Goal: Transaction & Acquisition: Purchase product/service

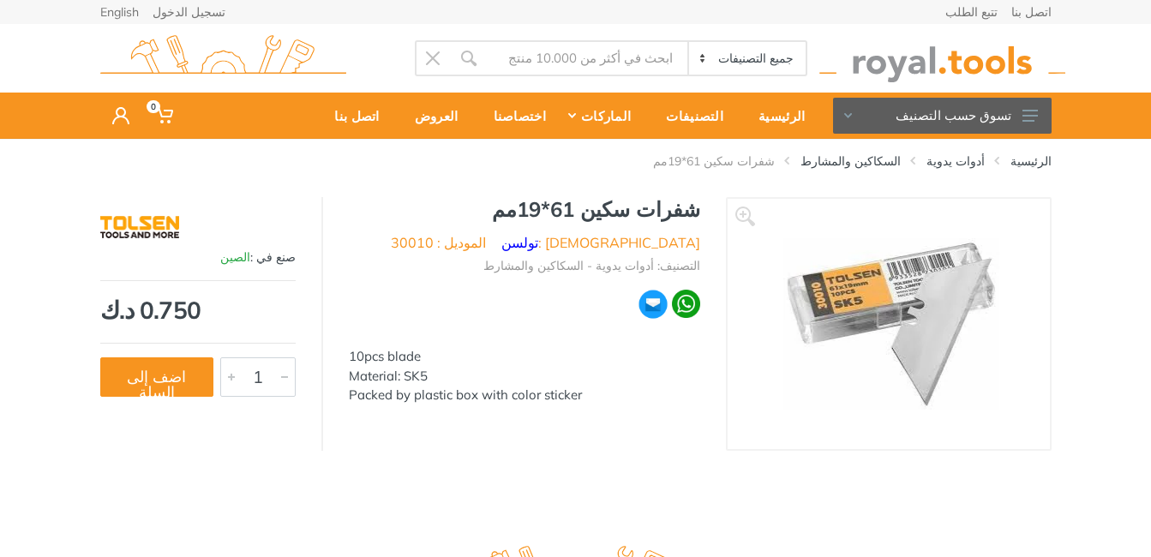
drag, startPoint x: 873, startPoint y: 263, endPoint x: 885, endPoint y: 262, distance: 12.0
click at [885, 262] on img at bounding box center [890, 323] width 216 height 171
drag, startPoint x: 1080, startPoint y: 1, endPoint x: 578, endPoint y: 31, distance: 503.0
click at [578, 31] on div "جميع التصنيفات الادوات الكهربائية أدوات لاسلكية أدوات يدوية الكهربائيات" at bounding box center [575, 58] width 977 height 69
drag, startPoint x: 898, startPoint y: 245, endPoint x: 908, endPoint y: 344, distance: 99.9
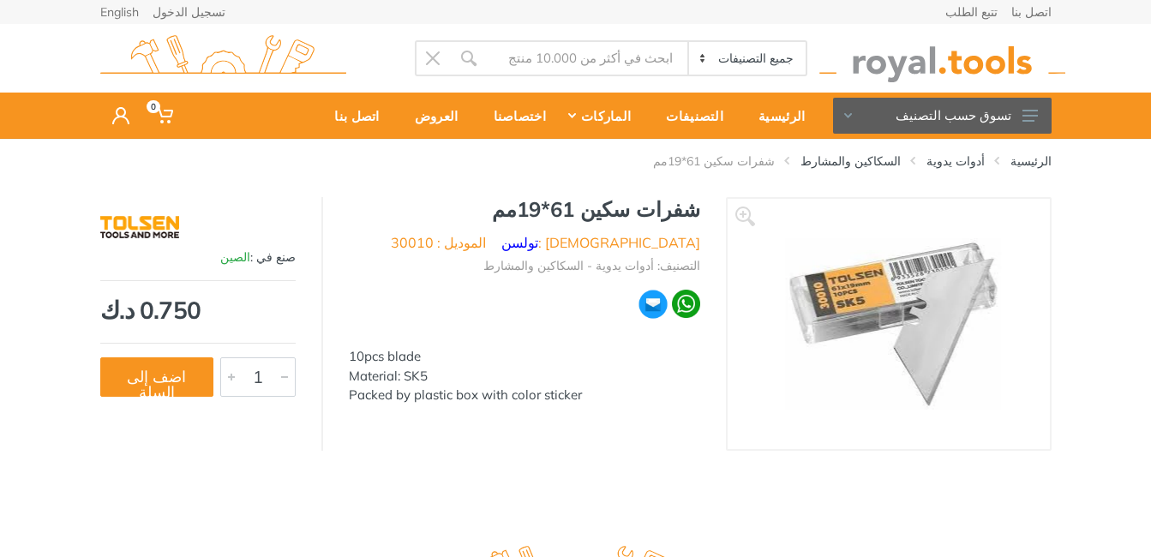
click at [908, 344] on img at bounding box center [893, 323] width 216 height 171
click at [908, 344] on img at bounding box center [889, 323] width 216 height 171
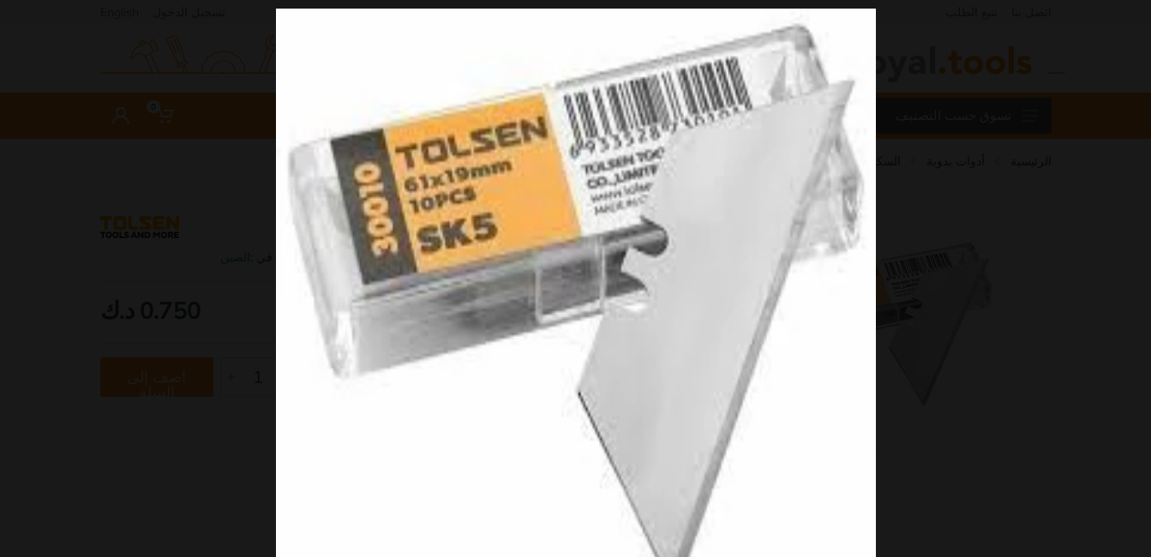
click at [1022, 181] on div at bounding box center [851, 287] width 1151 height 557
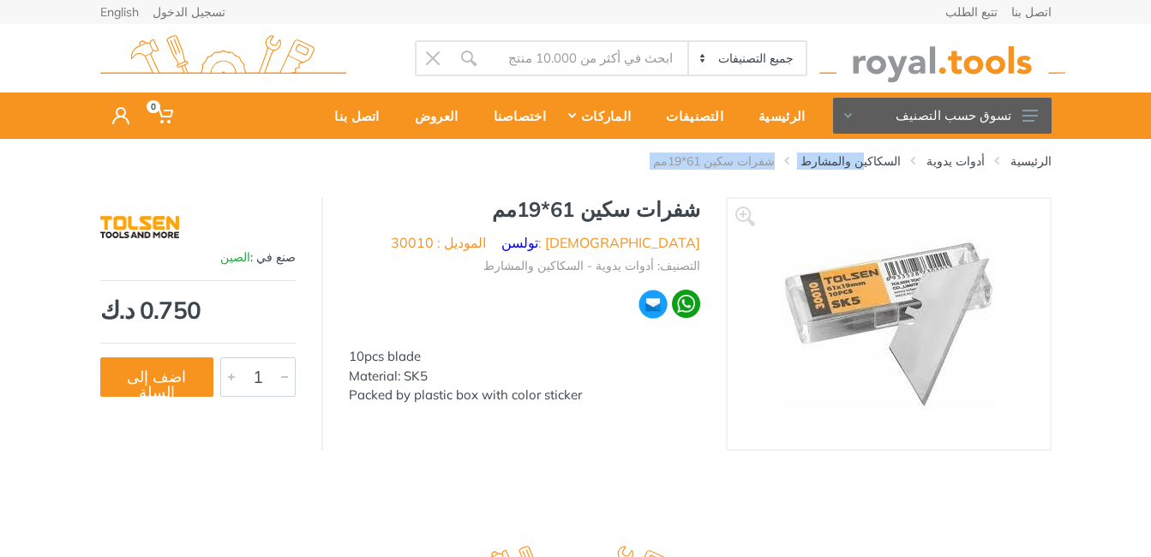
drag, startPoint x: 898, startPoint y: 180, endPoint x: 1002, endPoint y: 382, distance: 227.2
click at [1002, 382] on div "الرئيسية أدوات يدوية السكاكين والمشارط شفرات سكين 61*19مم ‹ › 1" at bounding box center [575, 334] width 1151 height 390
drag, startPoint x: 1017, startPoint y: 387, endPoint x: 1070, endPoint y: 378, distance: 54.0
click at [1070, 378] on div "‹ › شفرات سكين 61*19مم الماركة : 1" at bounding box center [575, 324] width 1151 height 254
drag, startPoint x: 1016, startPoint y: 344, endPoint x: 940, endPoint y: 416, distance: 105.4
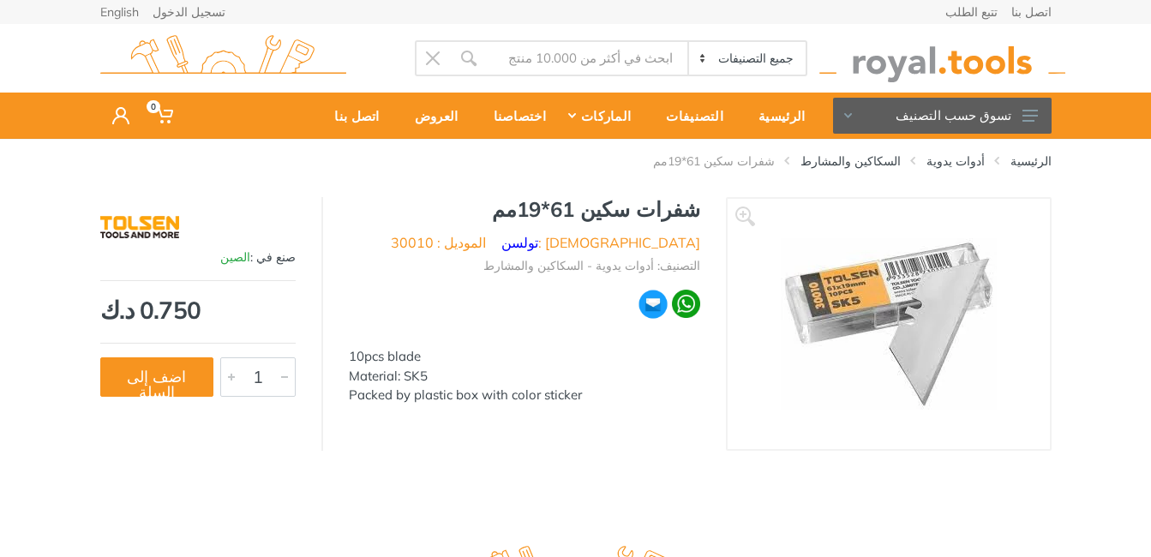
click at [940, 416] on link at bounding box center [889, 324] width 288 height 216
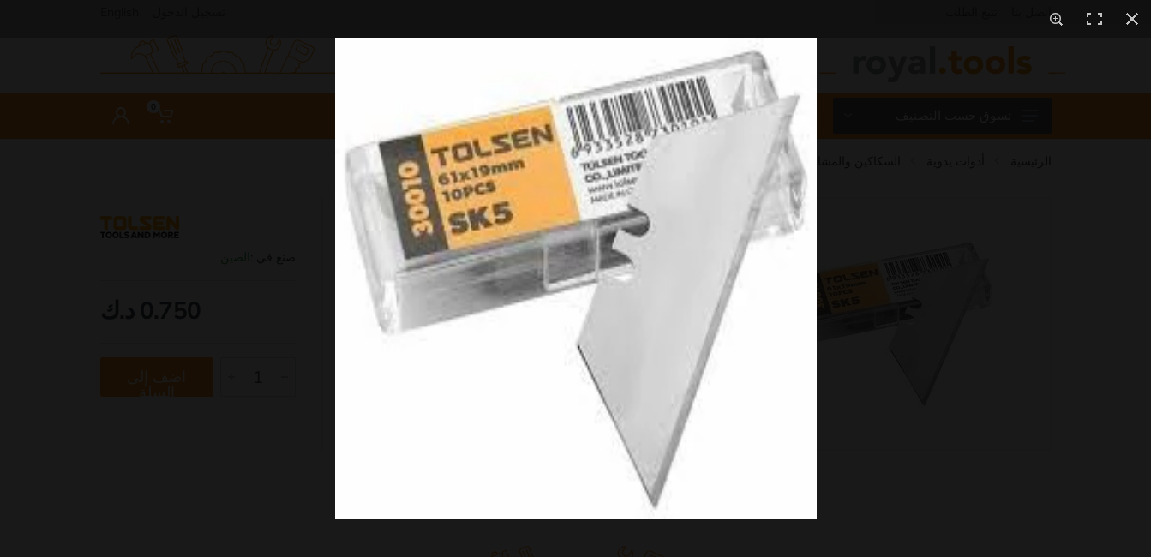
click at [751, 212] on img at bounding box center [576, 279] width 482 height 482
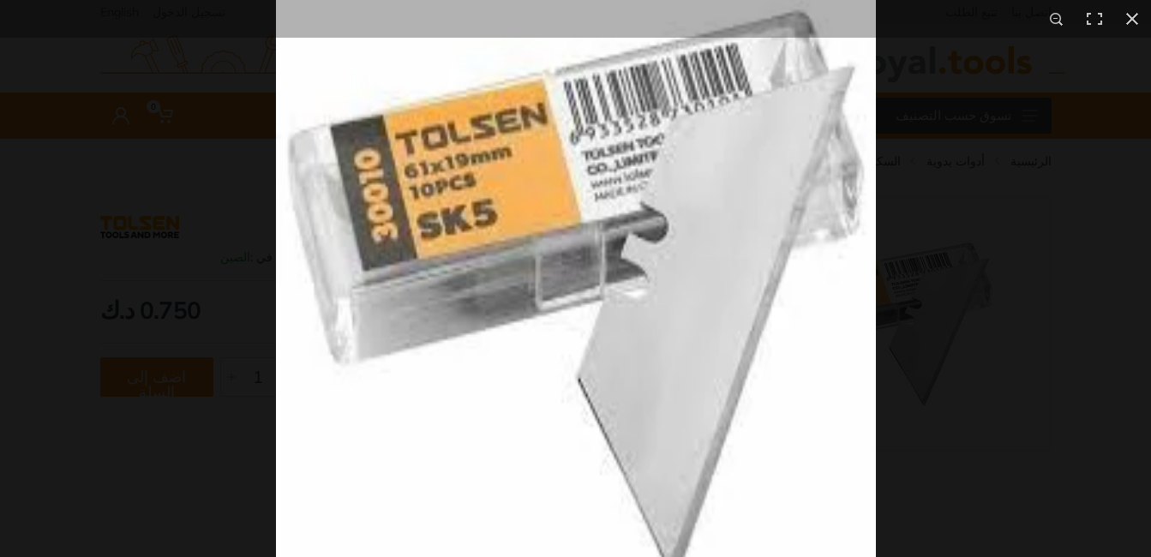
click at [751, 212] on img at bounding box center [576, 295] width 600 height 600
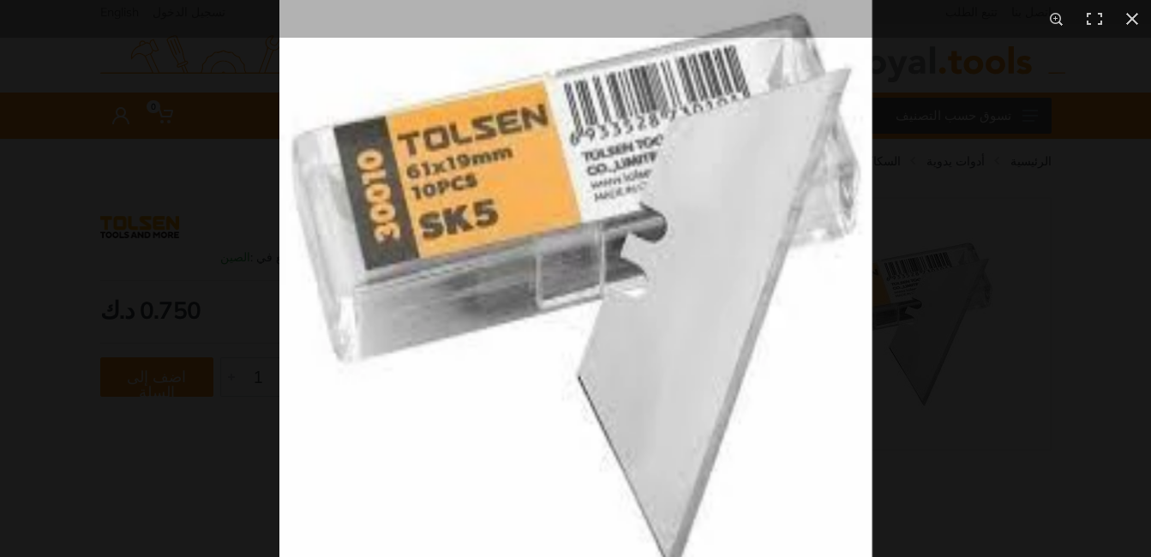
click at [751, 212] on img at bounding box center [575, 293] width 592 height 592
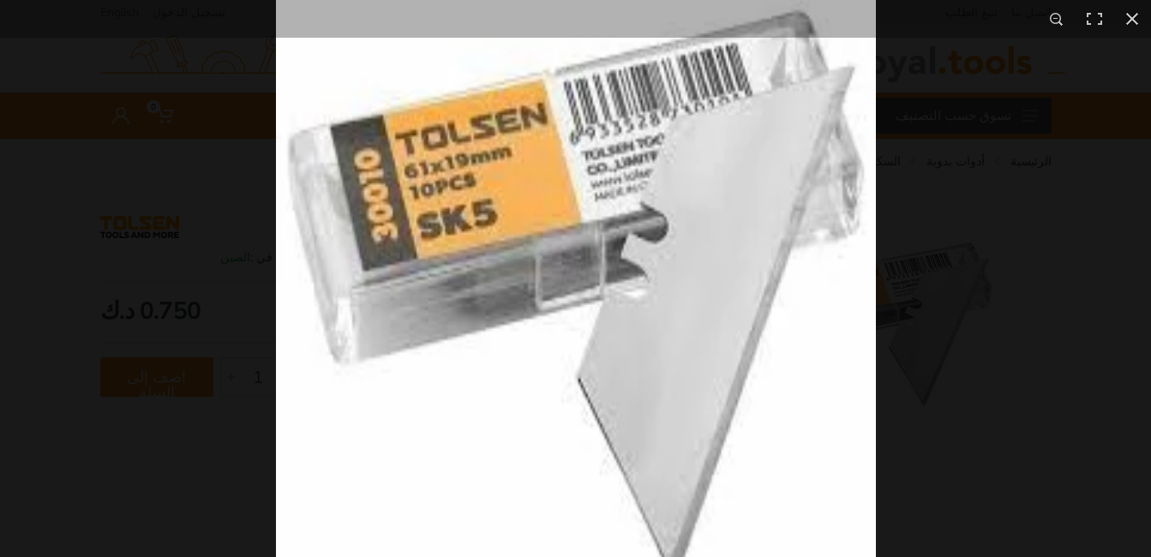
click at [751, 212] on img at bounding box center [576, 295] width 600 height 600
